Goal: Information Seeking & Learning: Understand process/instructions

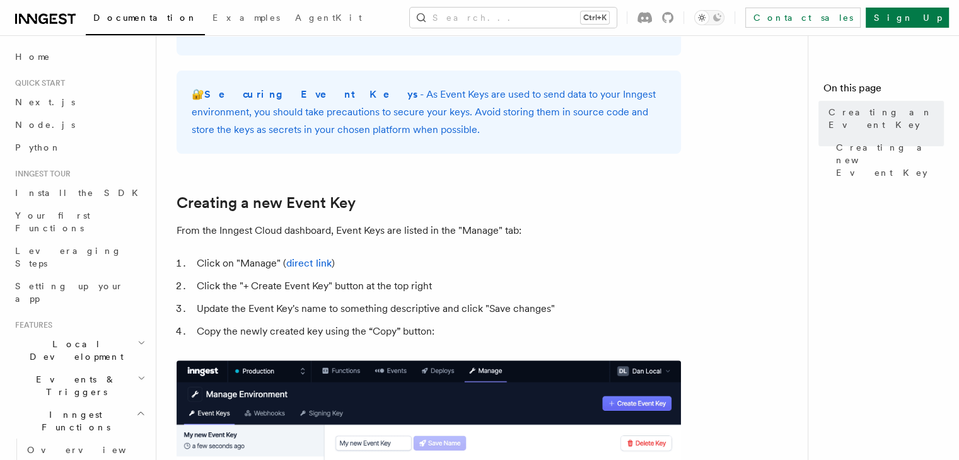
scroll to position [567, 0]
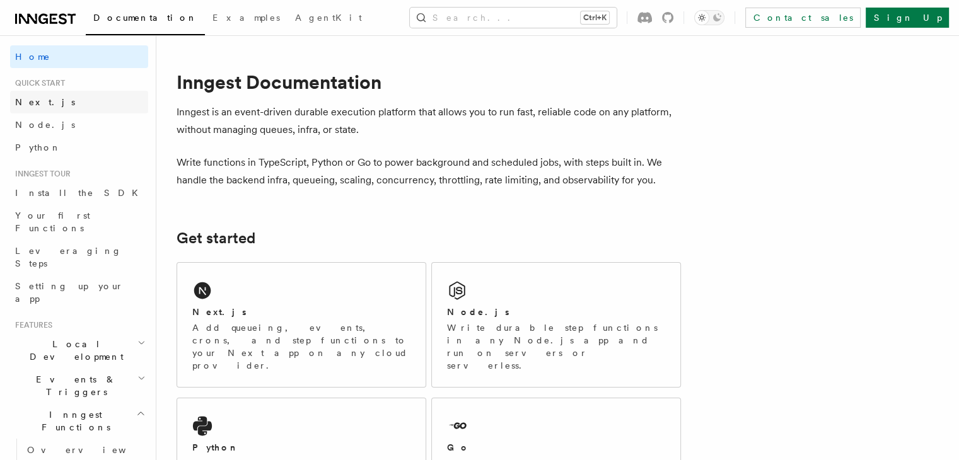
click at [28, 102] on span "Next.js" at bounding box center [45, 102] width 60 height 10
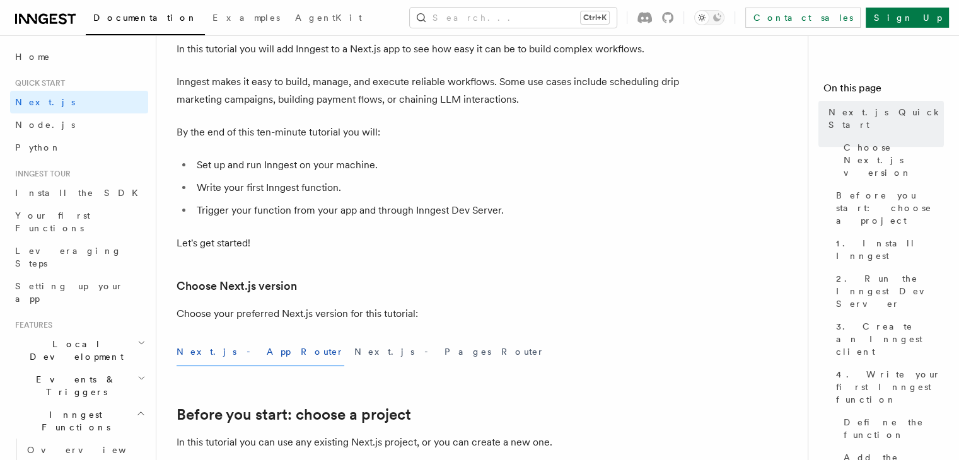
scroll to position [189, 0]
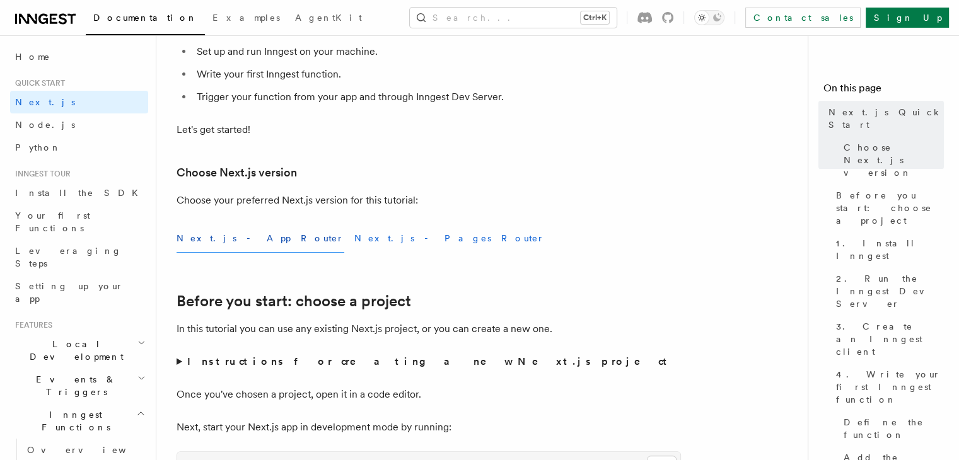
click at [354, 240] on button "Next.js - Pages Router" at bounding box center [449, 238] width 190 height 28
click at [227, 243] on button "Next.js - App Router" at bounding box center [261, 238] width 168 height 28
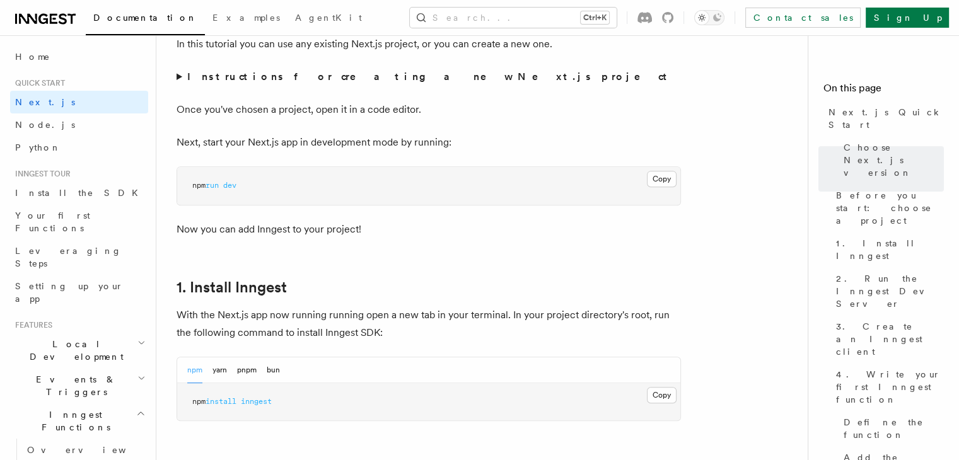
scroll to position [504, 0]
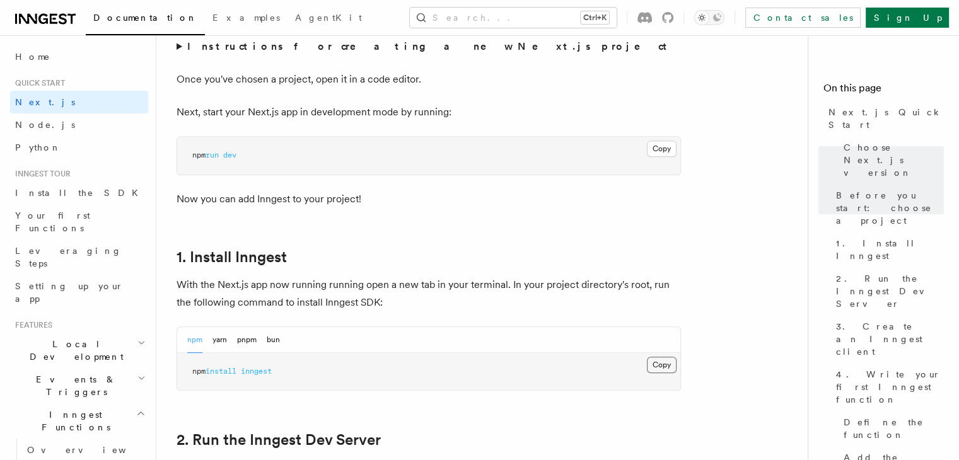
click at [659, 361] on button "Copy Copied" at bounding box center [662, 365] width 30 height 16
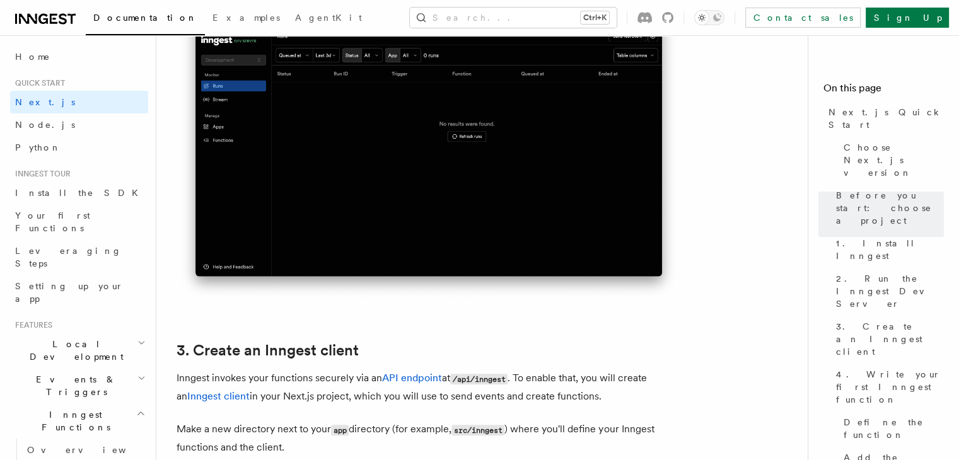
scroll to position [1576, 0]
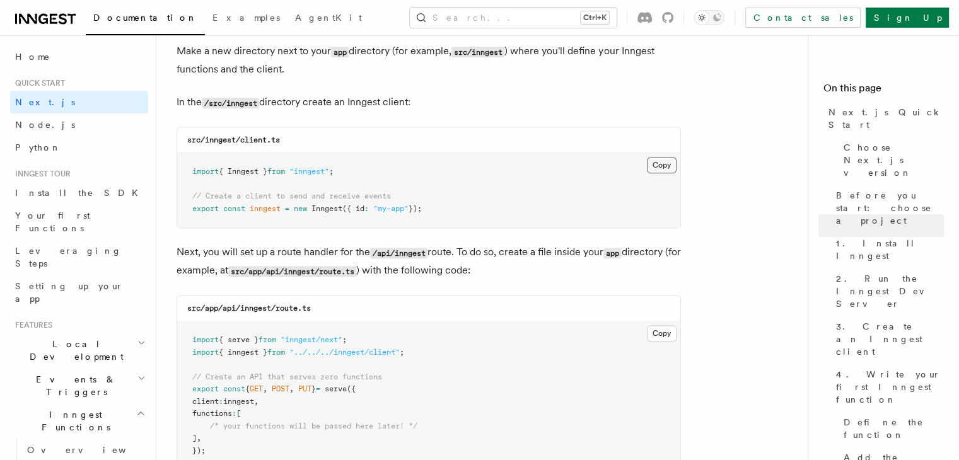
click at [661, 162] on button "Copy Copied" at bounding box center [662, 165] width 30 height 16
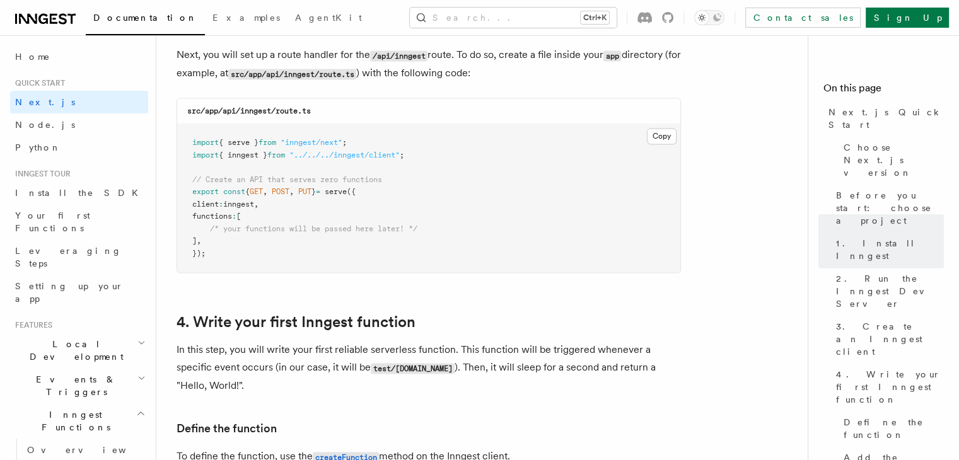
scroll to position [1828, 0]
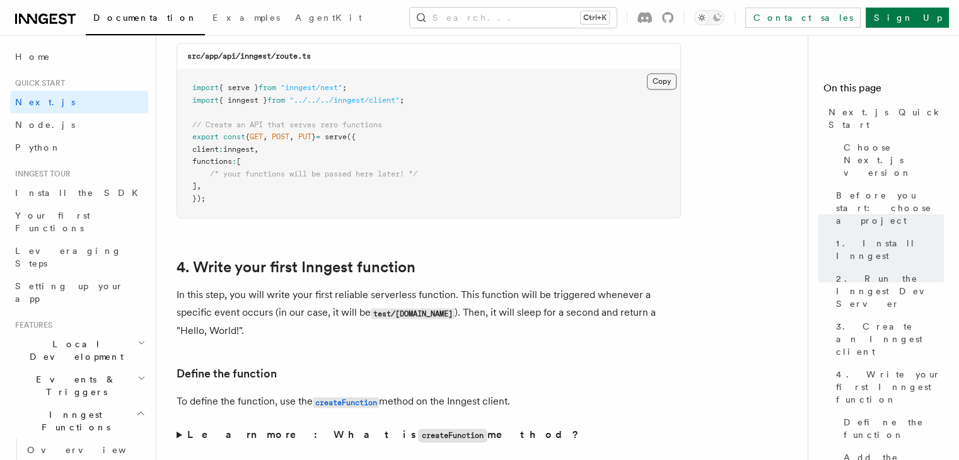
click at [658, 82] on button "Copy Copied" at bounding box center [662, 81] width 30 height 16
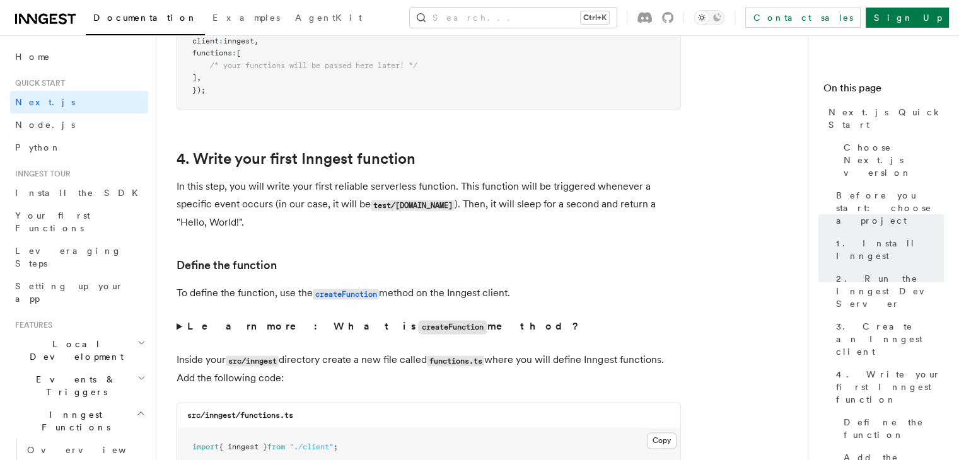
scroll to position [2017, 0]
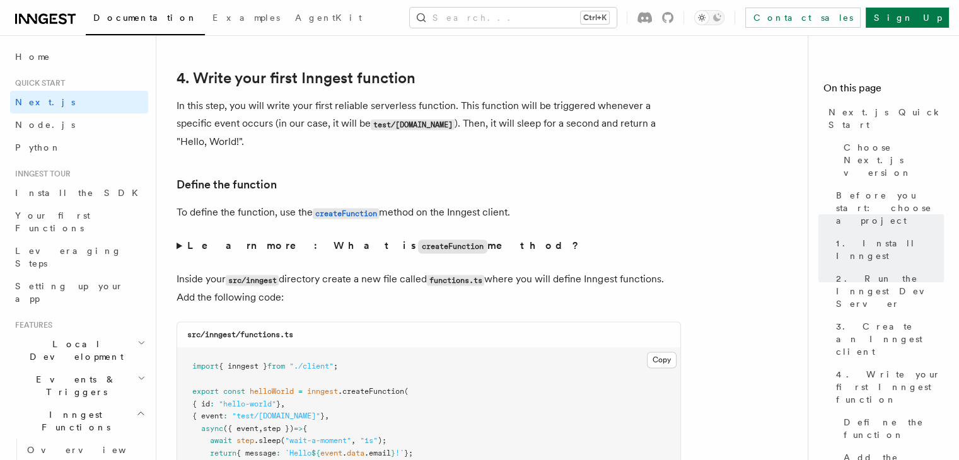
click at [264, 339] on code "src/inngest/functions.ts" at bounding box center [240, 334] width 106 height 9
copy code "functions"
